Goal: Transaction & Acquisition: Purchase product/service

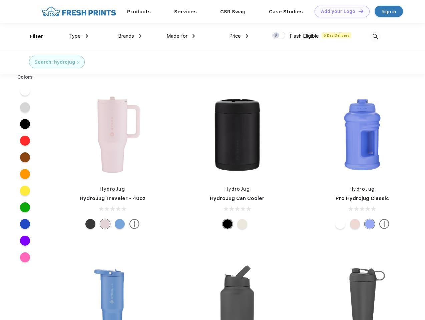
scroll to position [0, 0]
click at [339, 11] on link "Add your Logo Design Tool" at bounding box center [341, 12] width 55 height 12
click at [0, 0] on div "Design Tool" at bounding box center [0, 0] width 0 height 0
click at [358, 11] on link "Add your Logo Design Tool" at bounding box center [341, 12] width 55 height 12
click at [32, 36] on div "Filter" at bounding box center [37, 37] width 14 height 8
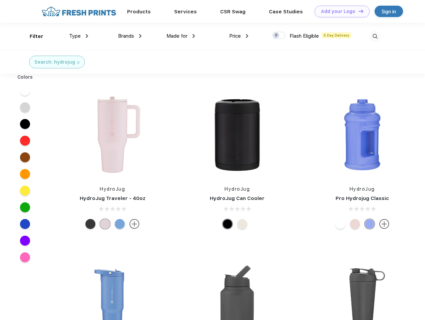
click at [79, 36] on span "Type" at bounding box center [75, 36] width 12 height 6
click at [130, 36] on span "Brands" at bounding box center [126, 36] width 16 height 6
click at [181, 36] on span "Made for" at bounding box center [176, 36] width 21 height 6
click at [239, 36] on span "Price" at bounding box center [235, 36] width 12 height 6
click at [279, 36] on div at bounding box center [278, 35] width 13 height 7
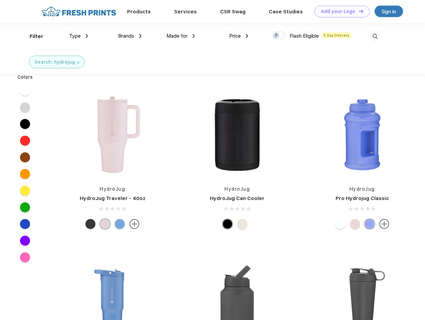
click at [276, 36] on input "checkbox" at bounding box center [274, 33] width 4 height 4
click at [375, 36] on img at bounding box center [374, 36] width 11 height 11
